Goal: Information Seeking & Learning: Learn about a topic

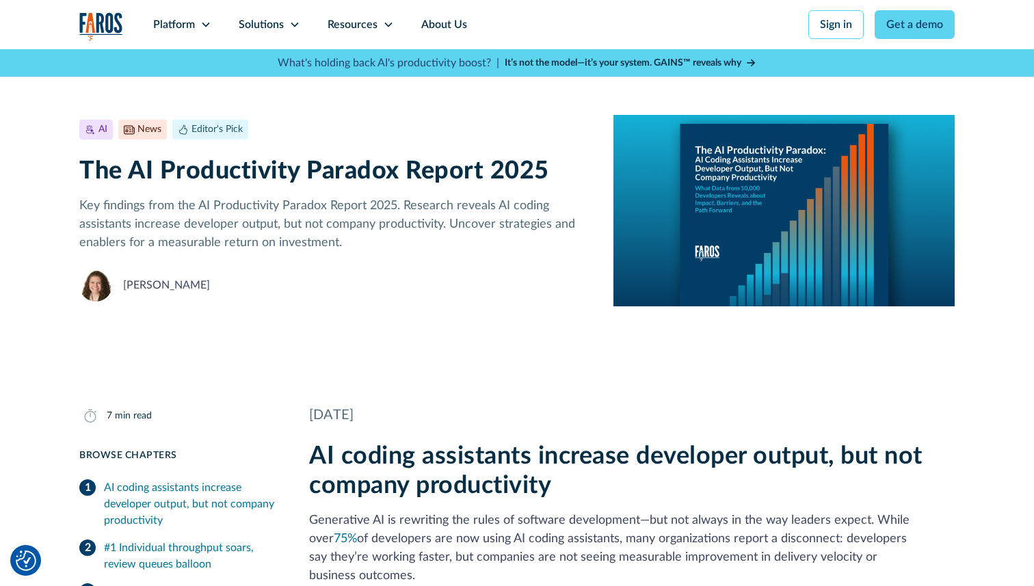
click at [94, 169] on h1 "The AI Productivity Paradox Report 2025" at bounding box center [335, 171] width 512 height 29
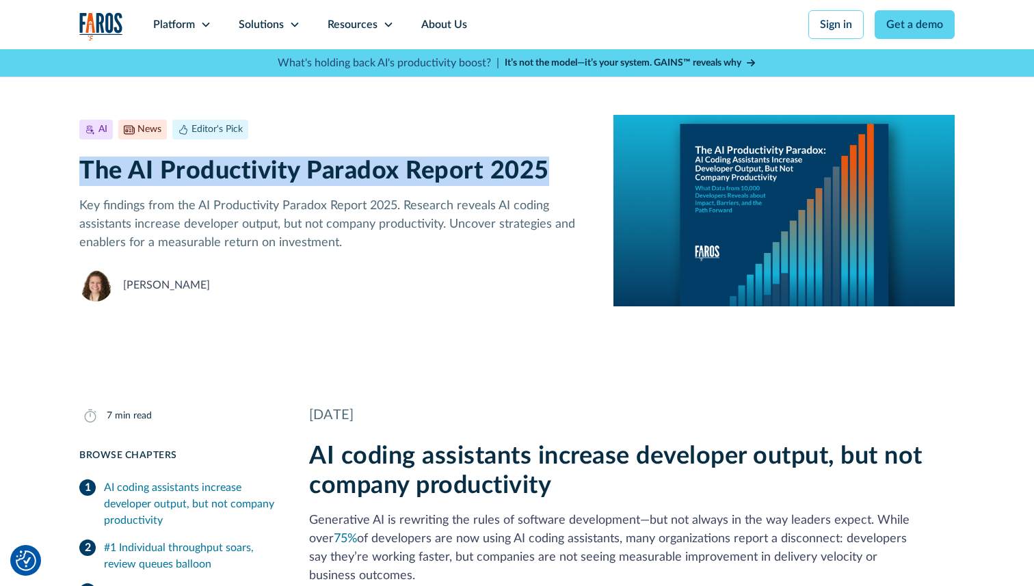
drag, startPoint x: 94, startPoint y: 169, endPoint x: 504, endPoint y: 168, distance: 409.7
click at [505, 169] on h1 "The AI Productivity Paradox Report 2025" at bounding box center [335, 171] width 512 height 29
copy h1 "The AI Productivity Paradox Report 2025"
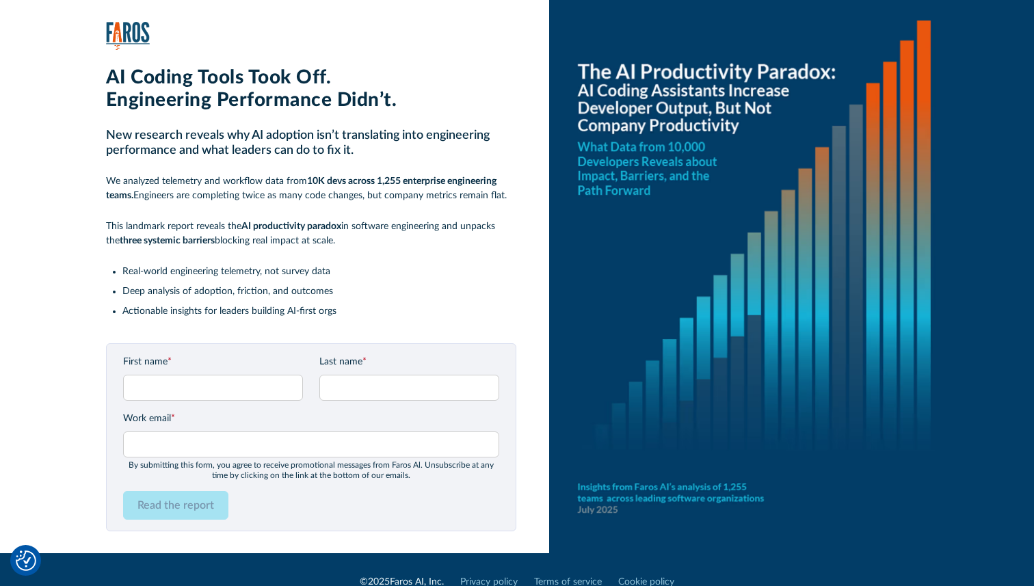
scroll to position [25, 0]
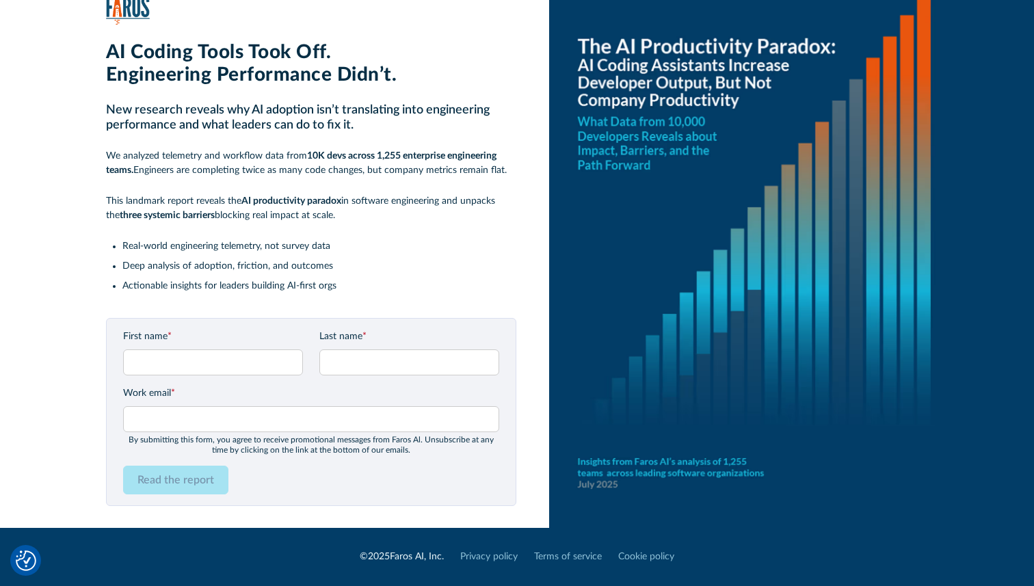
click at [542, 210] on div "AI Coding Tools Took Off. Engineering Performance Didn’t. New research reveals …" at bounding box center [532, 251] width 1003 height 553
